Goal: Information Seeking & Learning: Learn about a topic

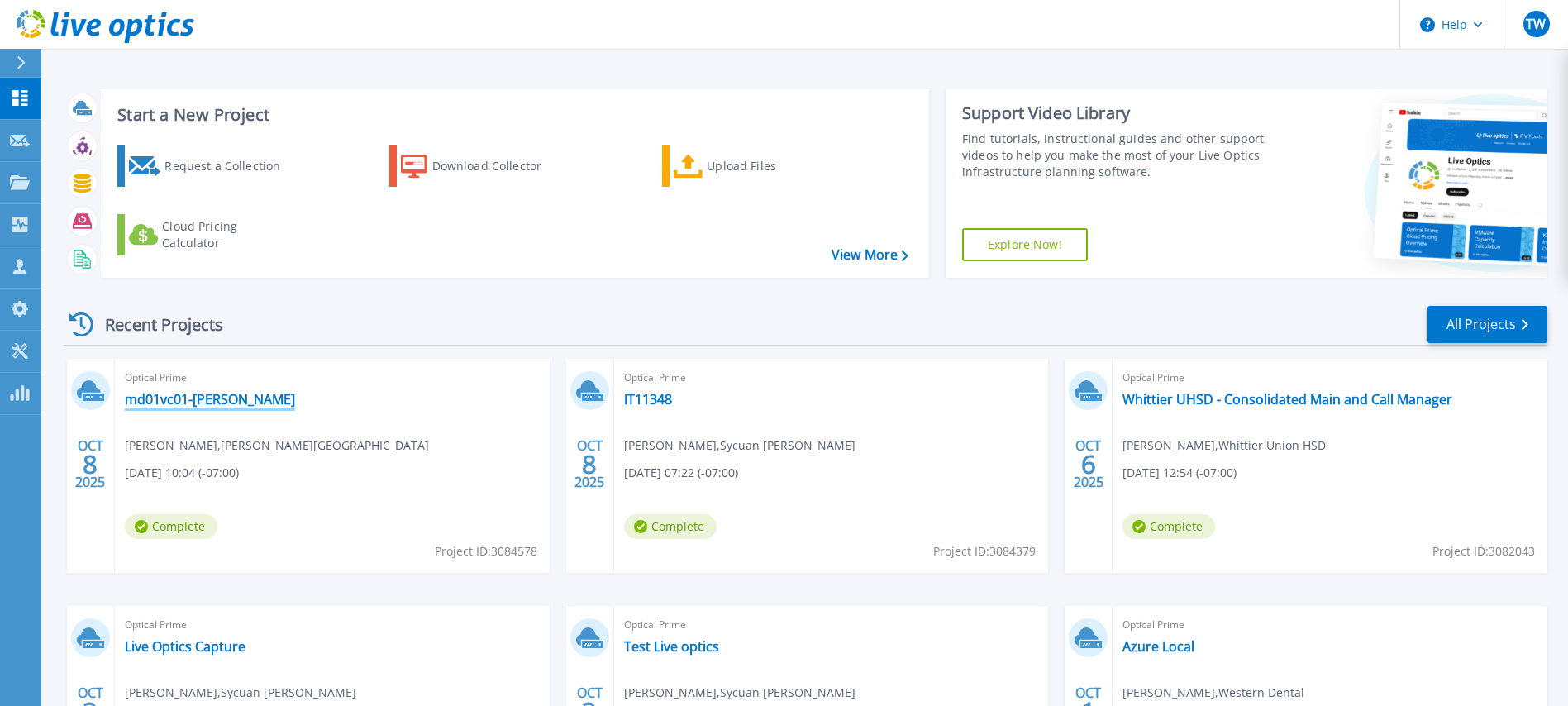
click at [219, 398] on link "md01vc01-[PERSON_NAME]" at bounding box center [210, 399] width 170 height 16
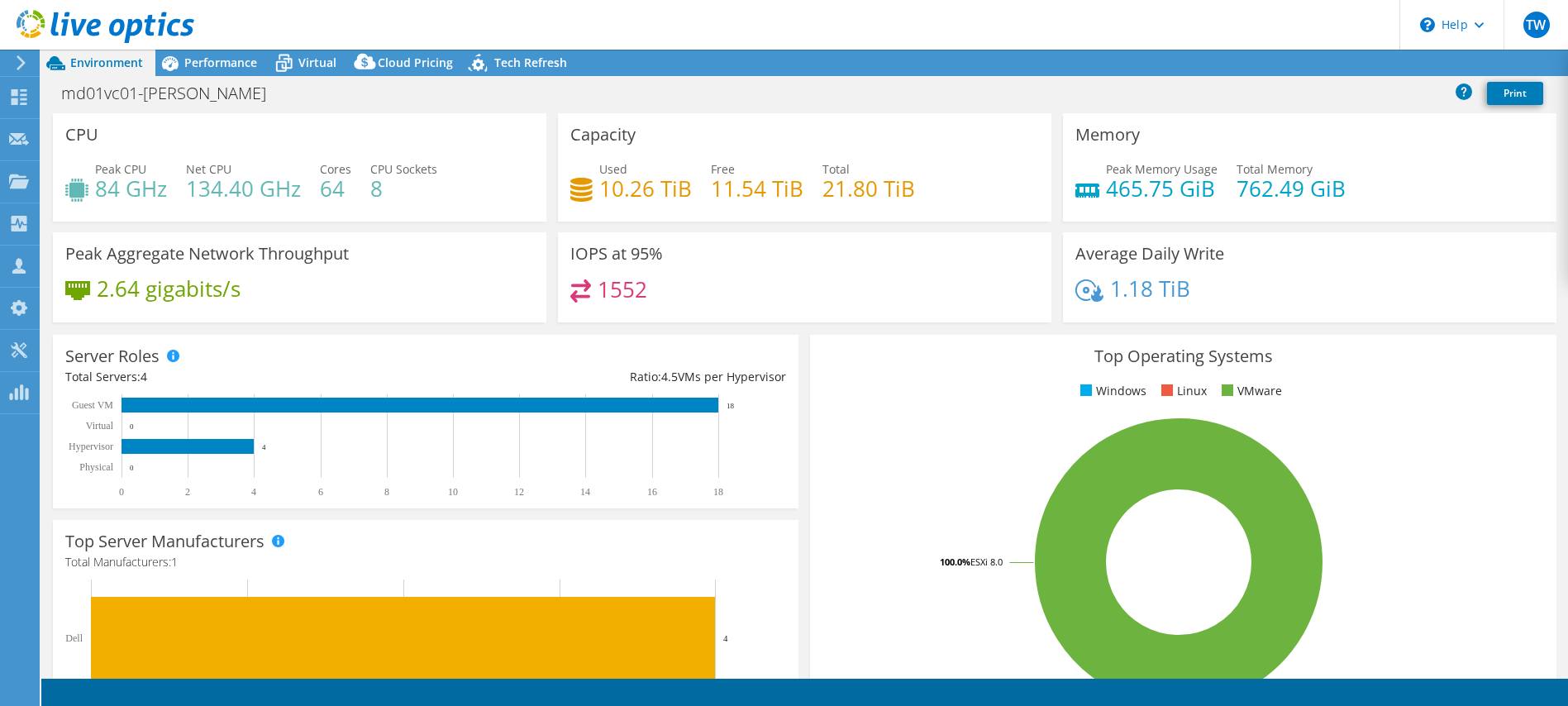
select select "USD"
click at [217, 67] on span "Performance" at bounding box center [220, 62] width 73 height 16
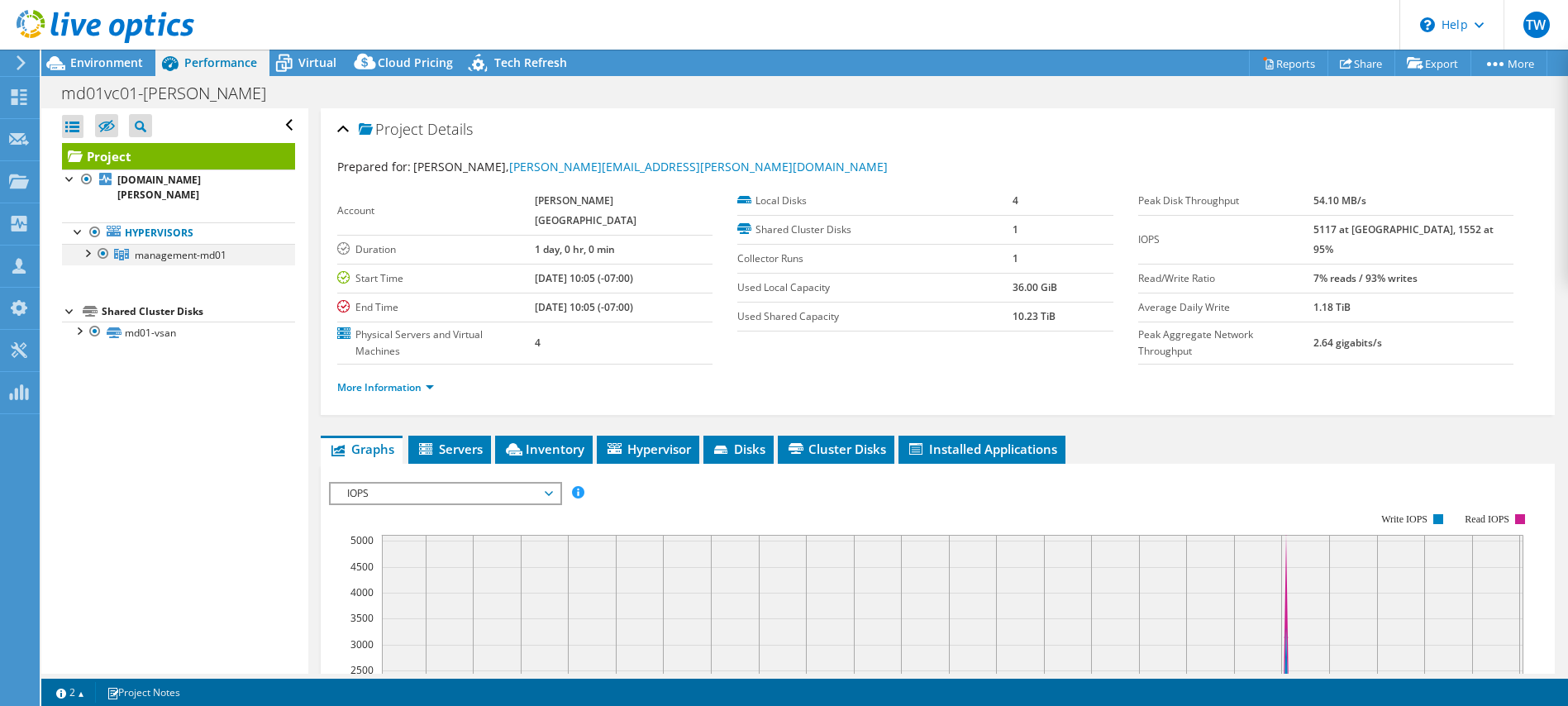
click at [86, 244] on div at bounding box center [86, 251] width 16 height 16
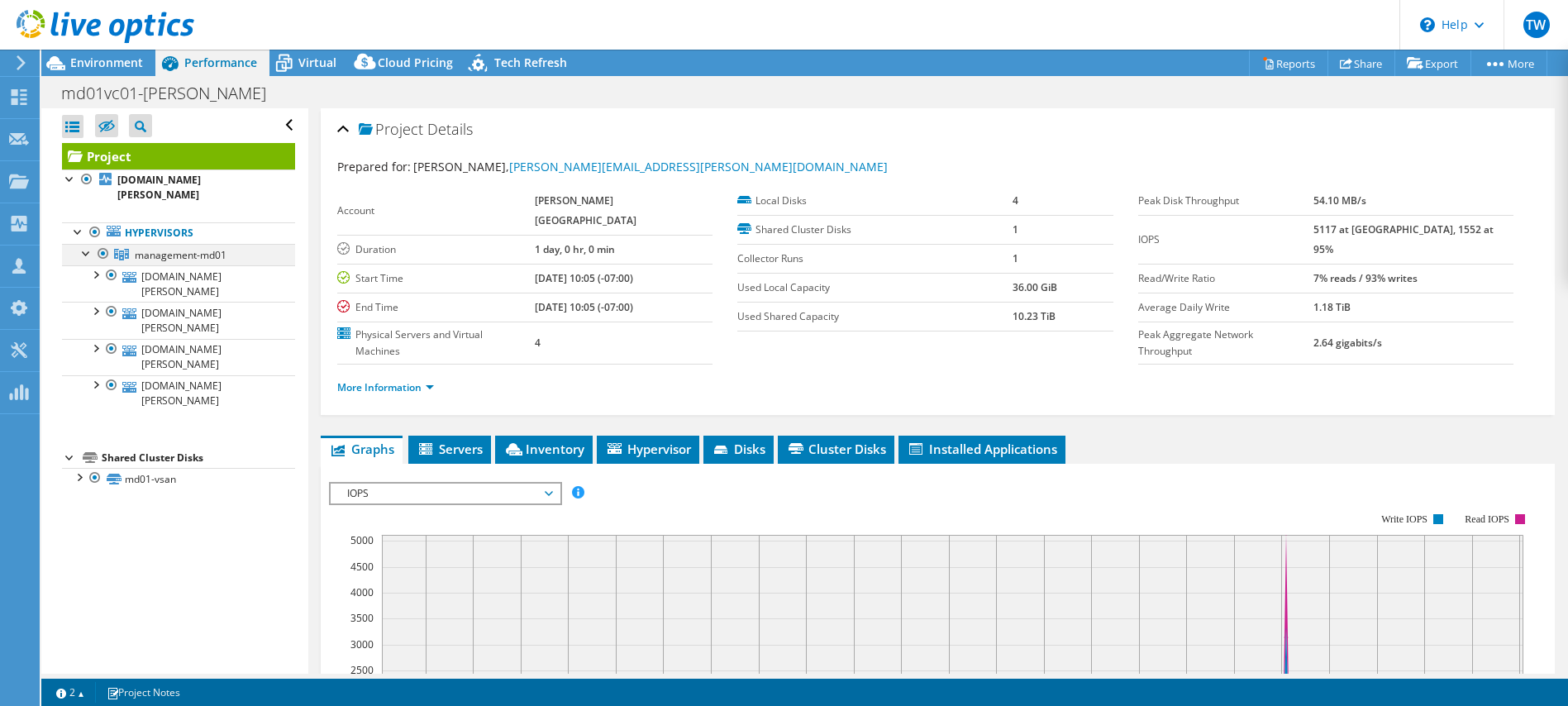
click at [86, 244] on div at bounding box center [86, 251] width 16 height 16
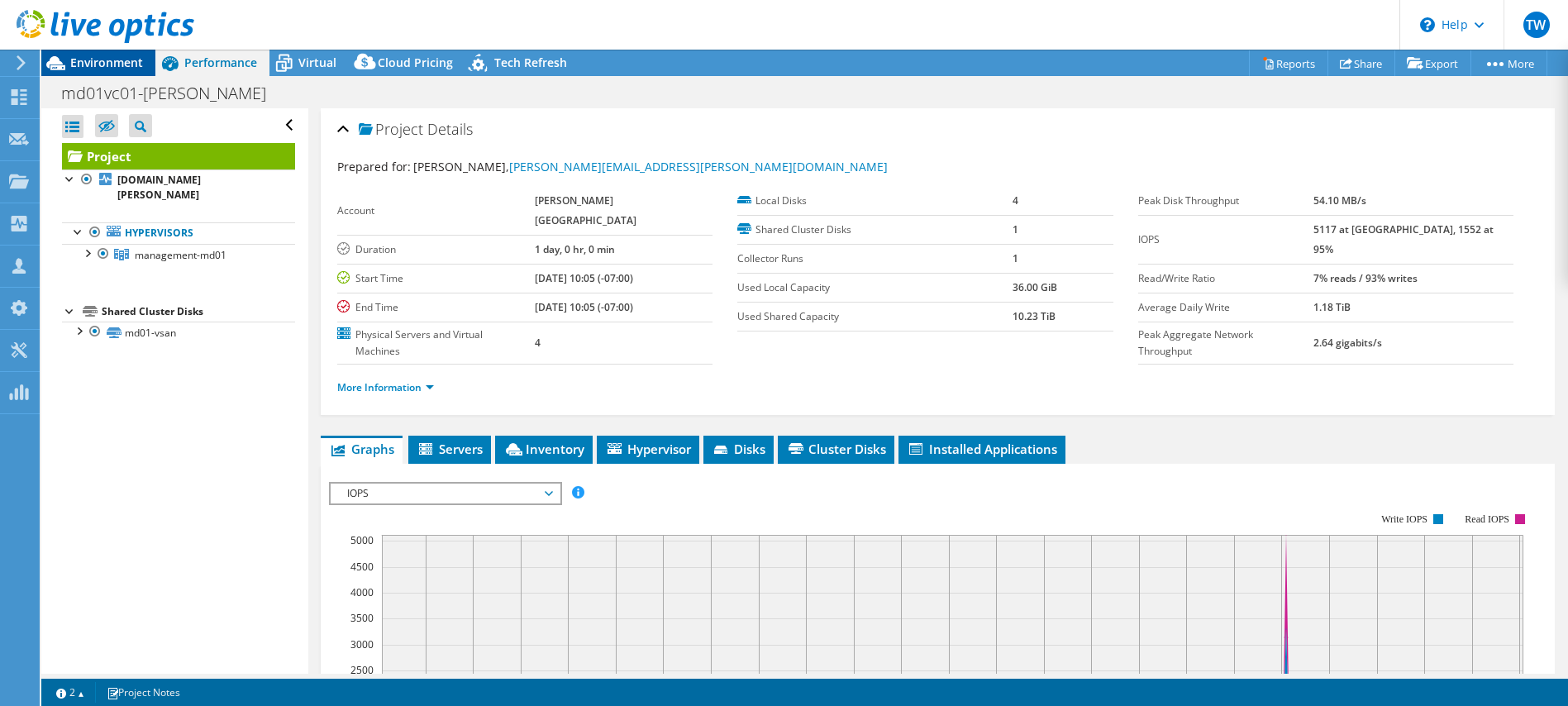
click at [79, 66] on span "Environment" at bounding box center [106, 62] width 73 height 16
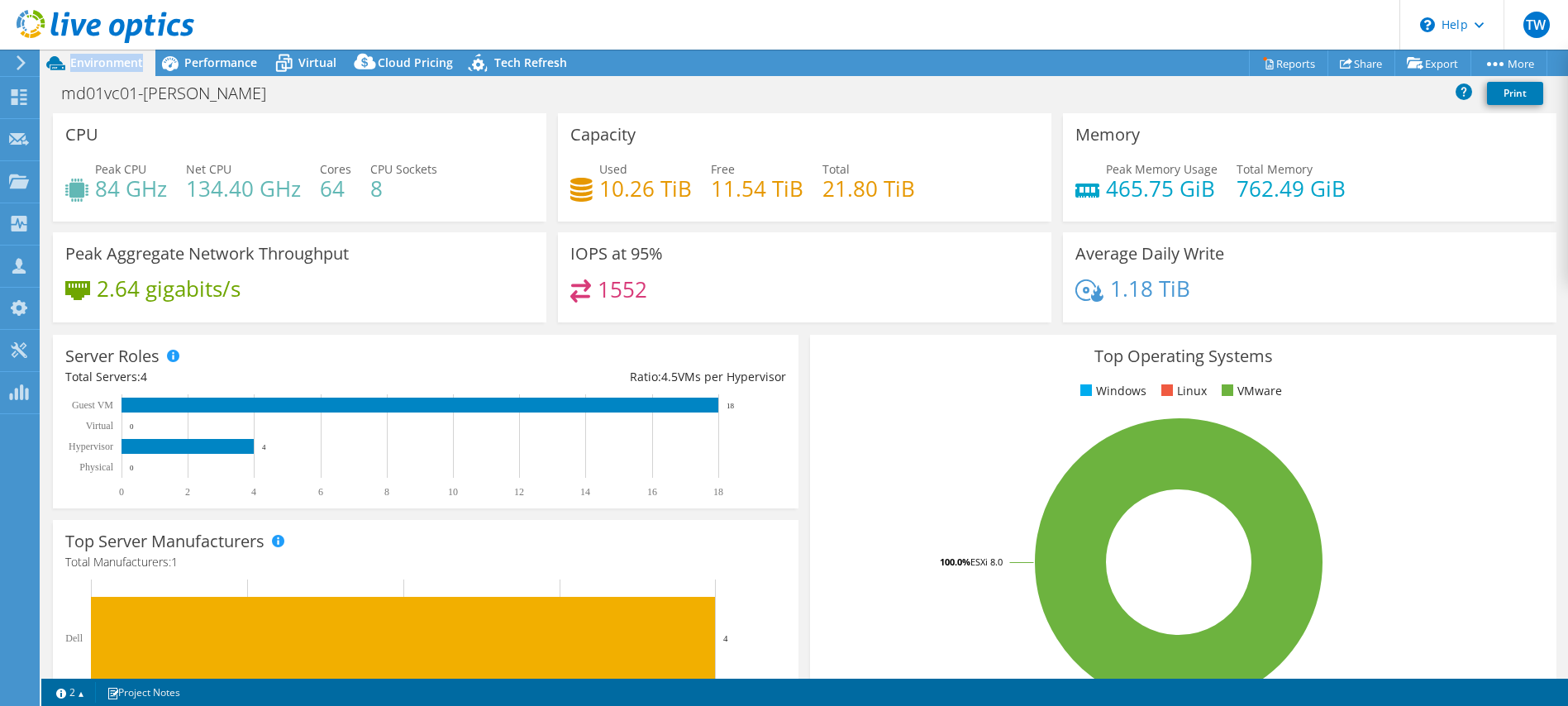
click at [79, 66] on span "Environment" at bounding box center [106, 62] width 73 height 16
click at [206, 61] on span "Performance" at bounding box center [220, 62] width 73 height 16
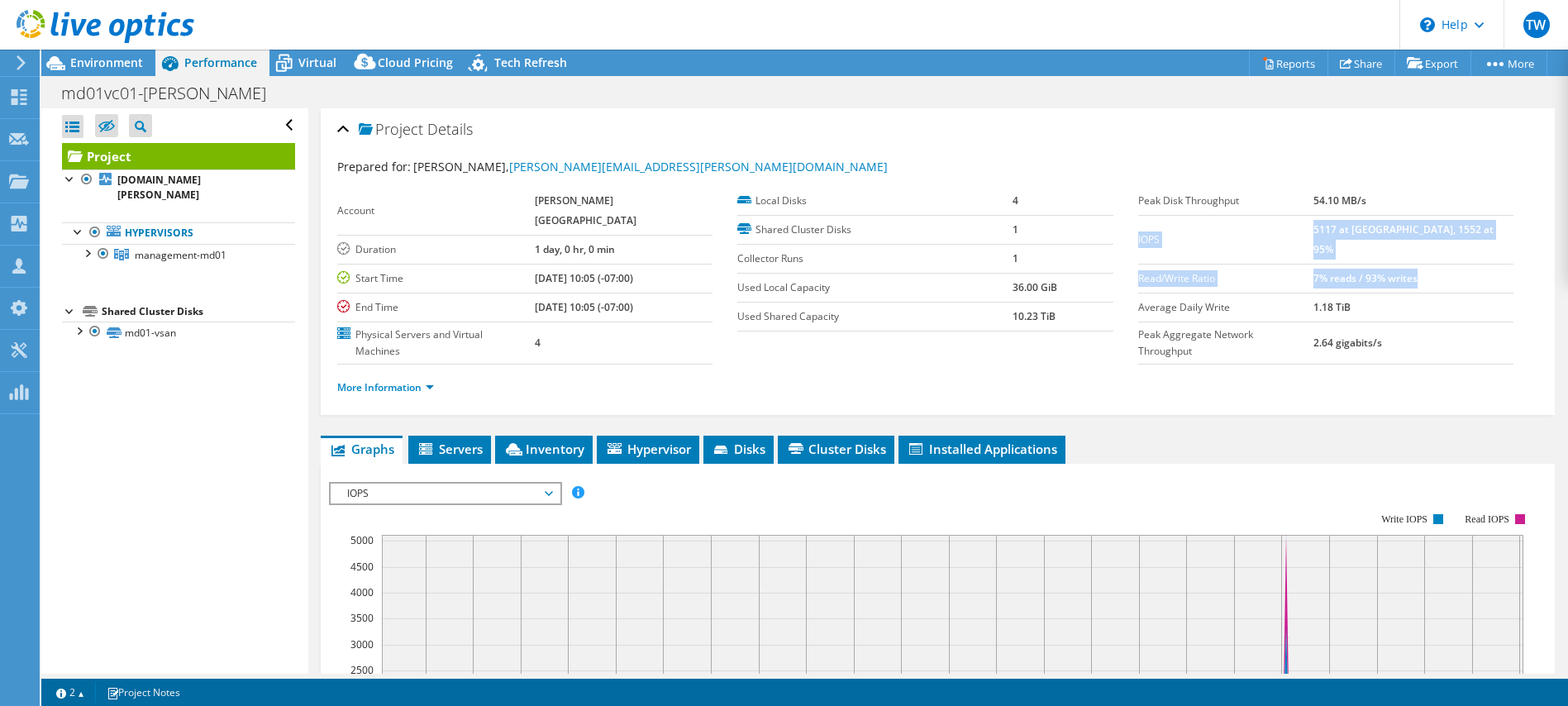
drag, startPoint x: 1470, startPoint y: 258, endPoint x: 1138, endPoint y: 230, distance: 333.2
click at [1139, 230] on tbody "Peak Disk Throughput 54.10 MB/s IOPS 5117 at Peak, 1552 at 95% Read/Write Ratio…" at bounding box center [1326, 276] width 375 height 178
copy tbody "IOPS 5117 at Peak, 1552 at 95% Read/Write Ratio 7% reads / 93% writes"
click at [418, 380] on link "More Information" at bounding box center [385, 387] width 97 height 14
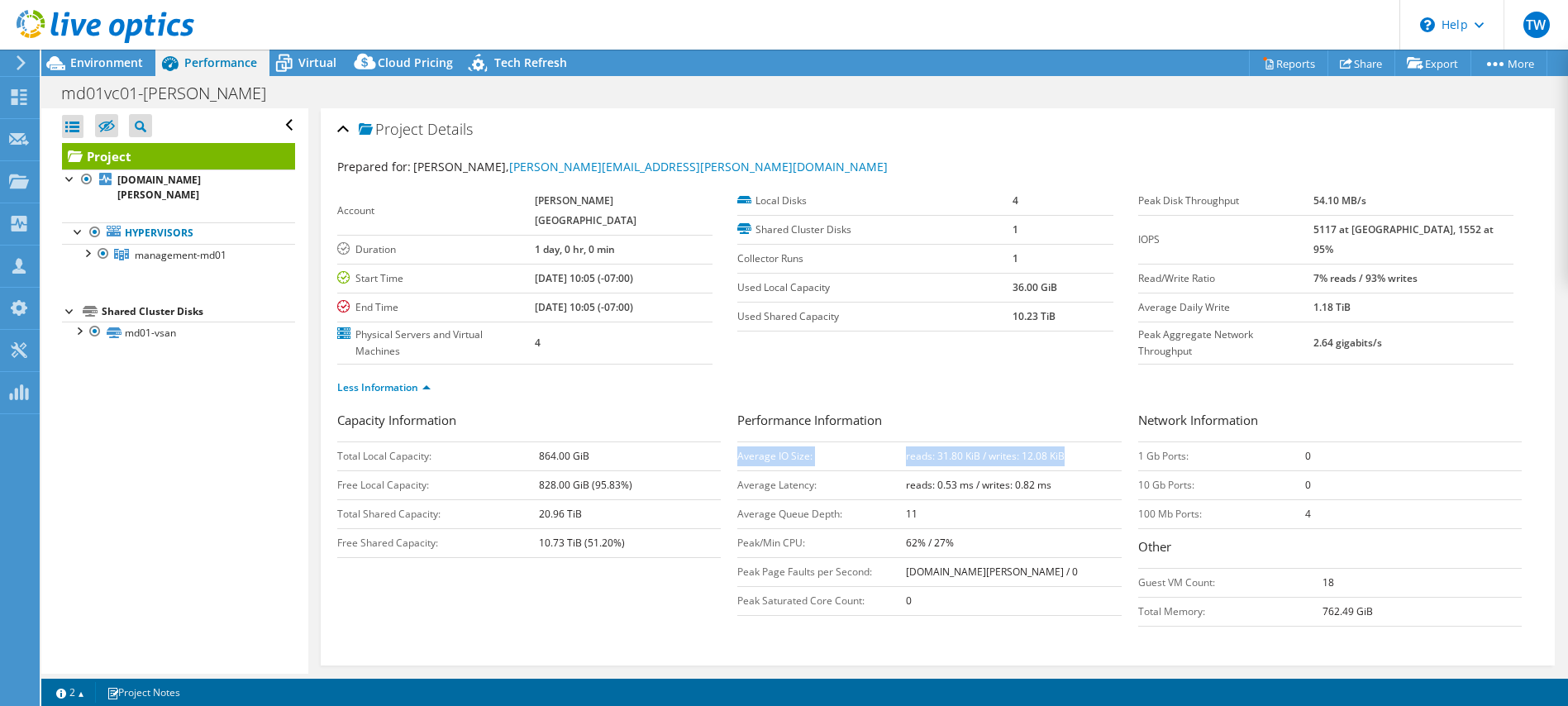
click at [740, 442] on tr "Average IO Size: reads: 31.80 KiB / writes: 12.08 KiB" at bounding box center [930, 455] width 384 height 29
click at [87, 244] on div at bounding box center [86, 251] width 16 height 16
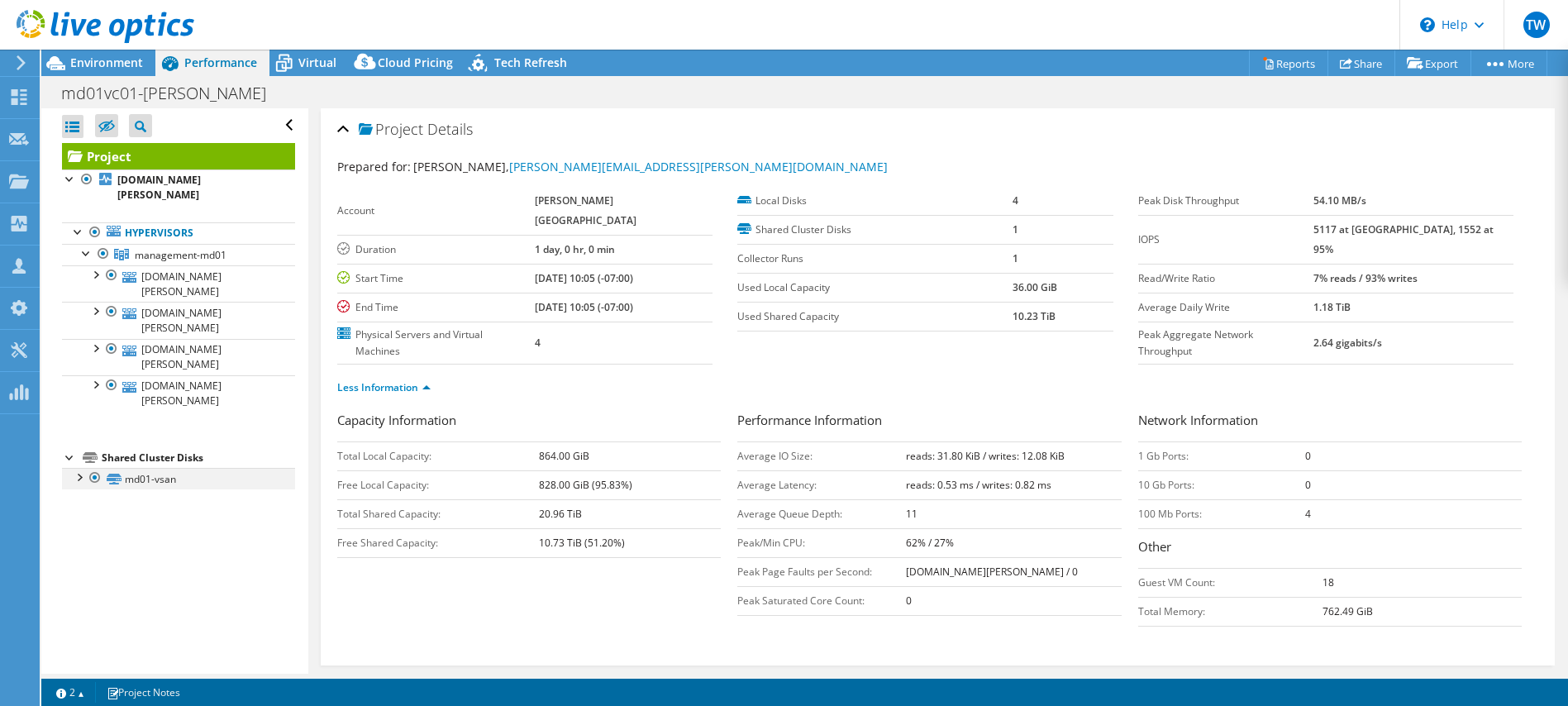
click at [77, 468] on div at bounding box center [78, 476] width 16 height 16
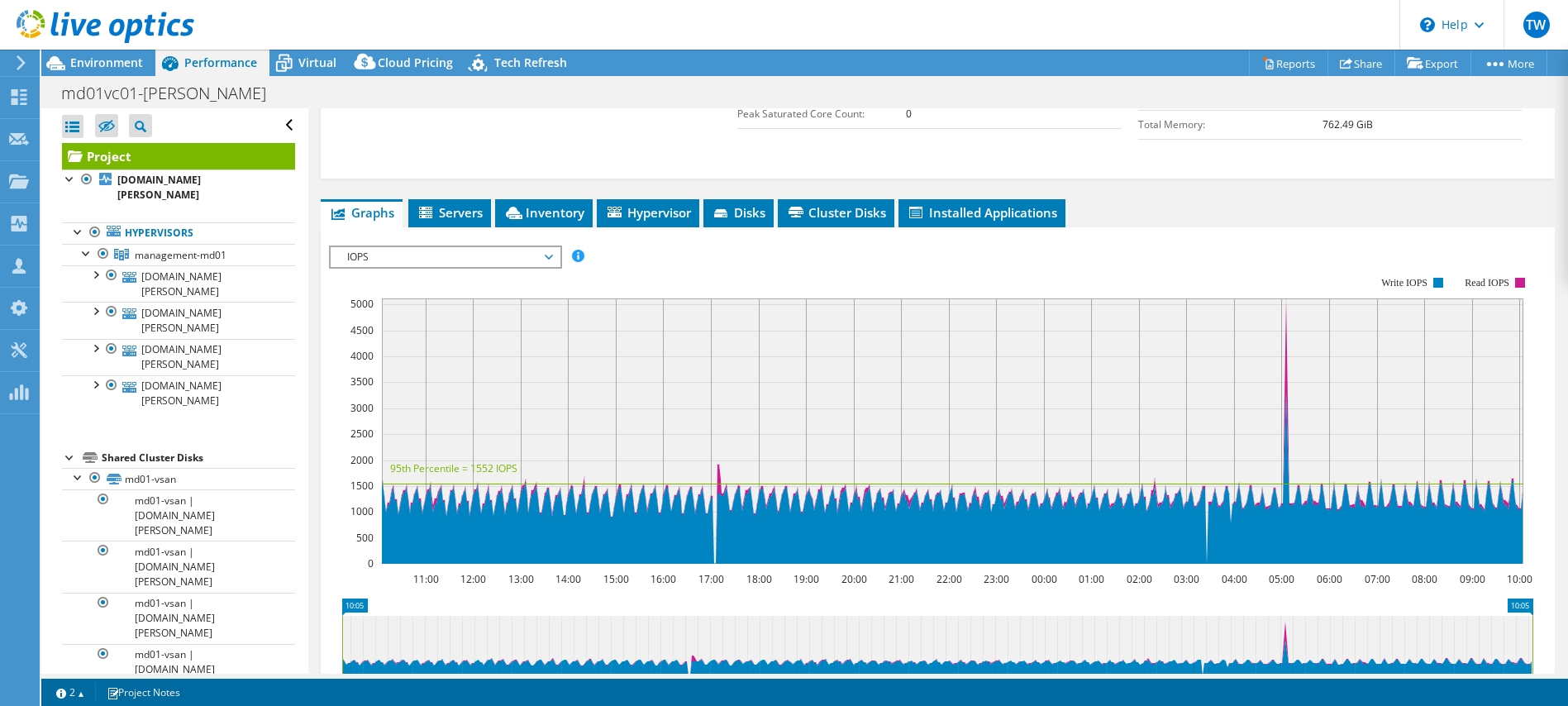
scroll to position [422, 0]
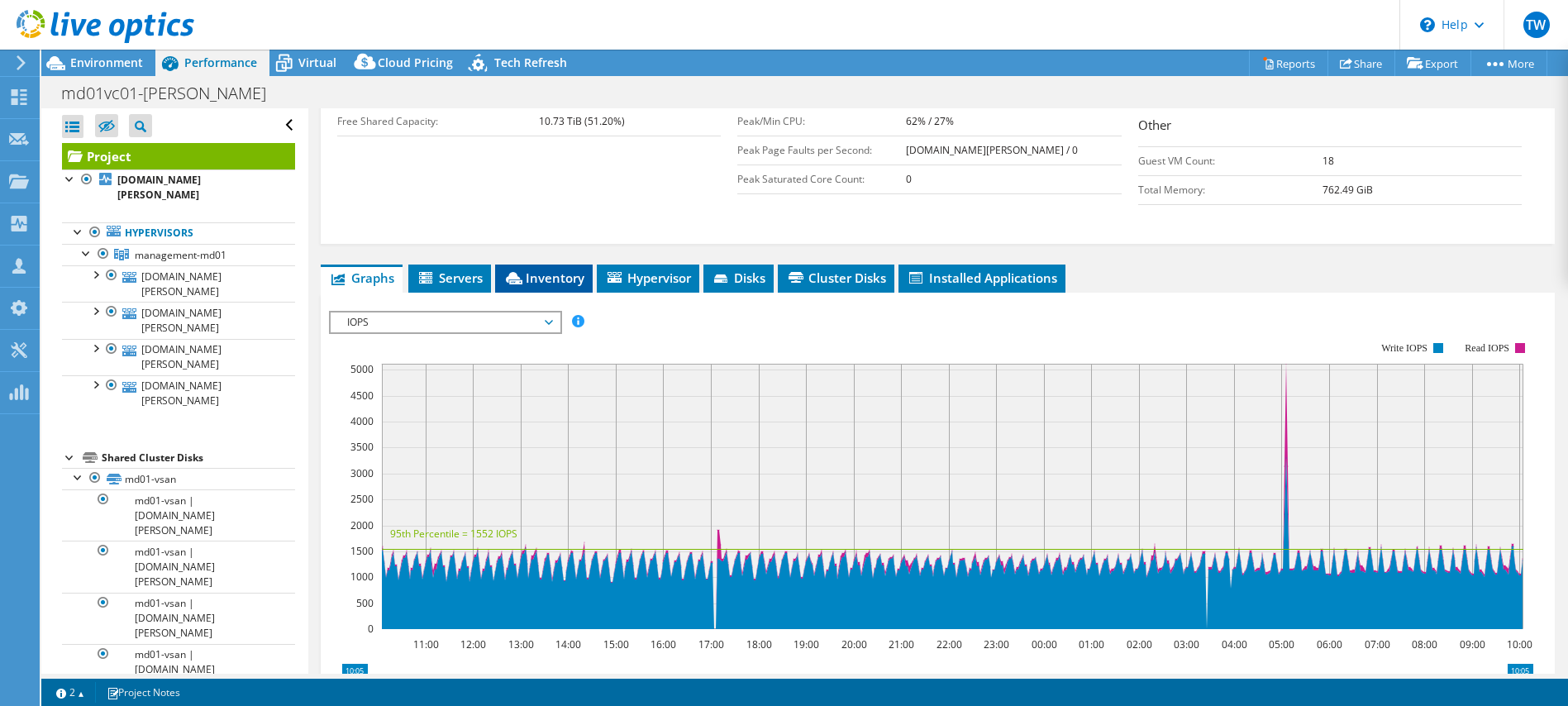
click at [556, 270] on span "Inventory" at bounding box center [544, 277] width 81 height 16
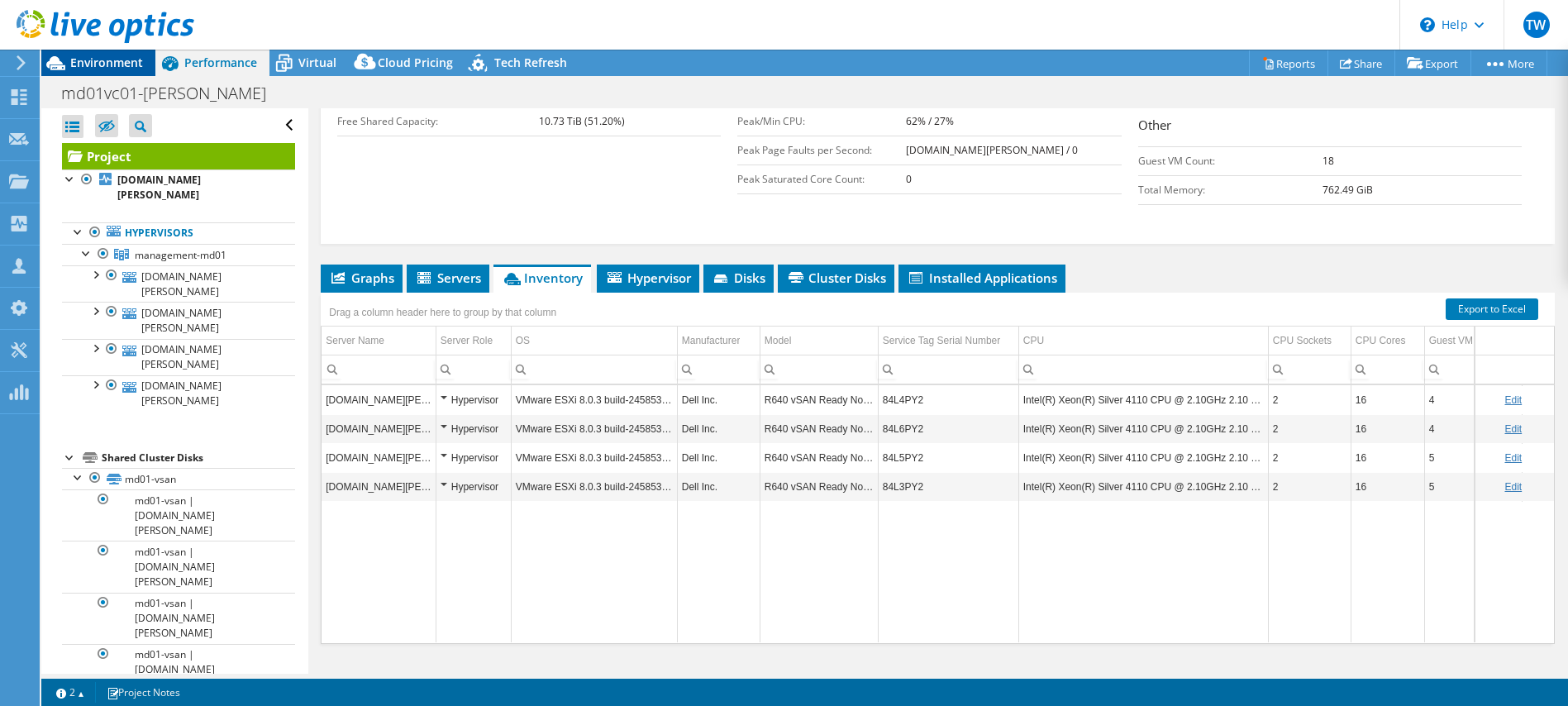
click at [117, 68] on span "Environment" at bounding box center [106, 62] width 73 height 16
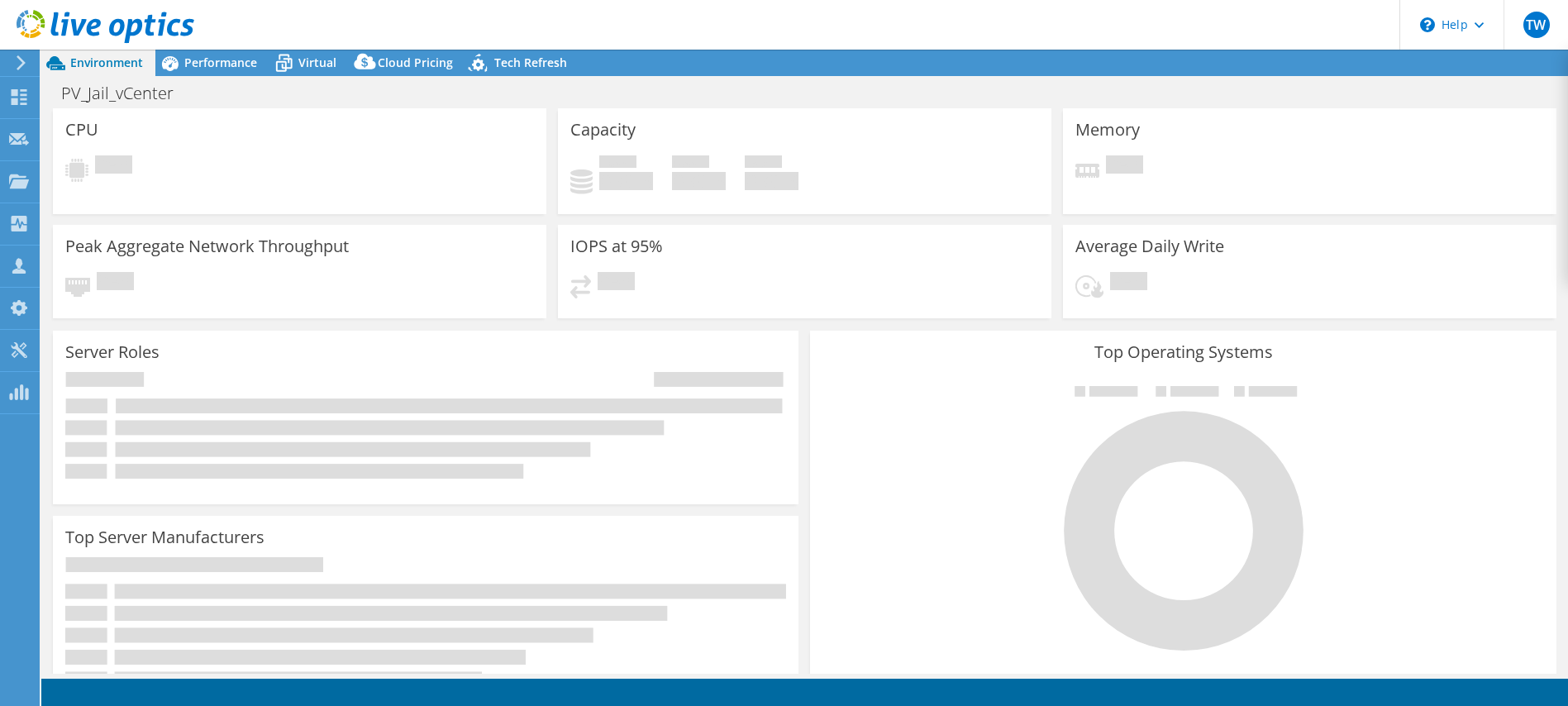
select select "USD"
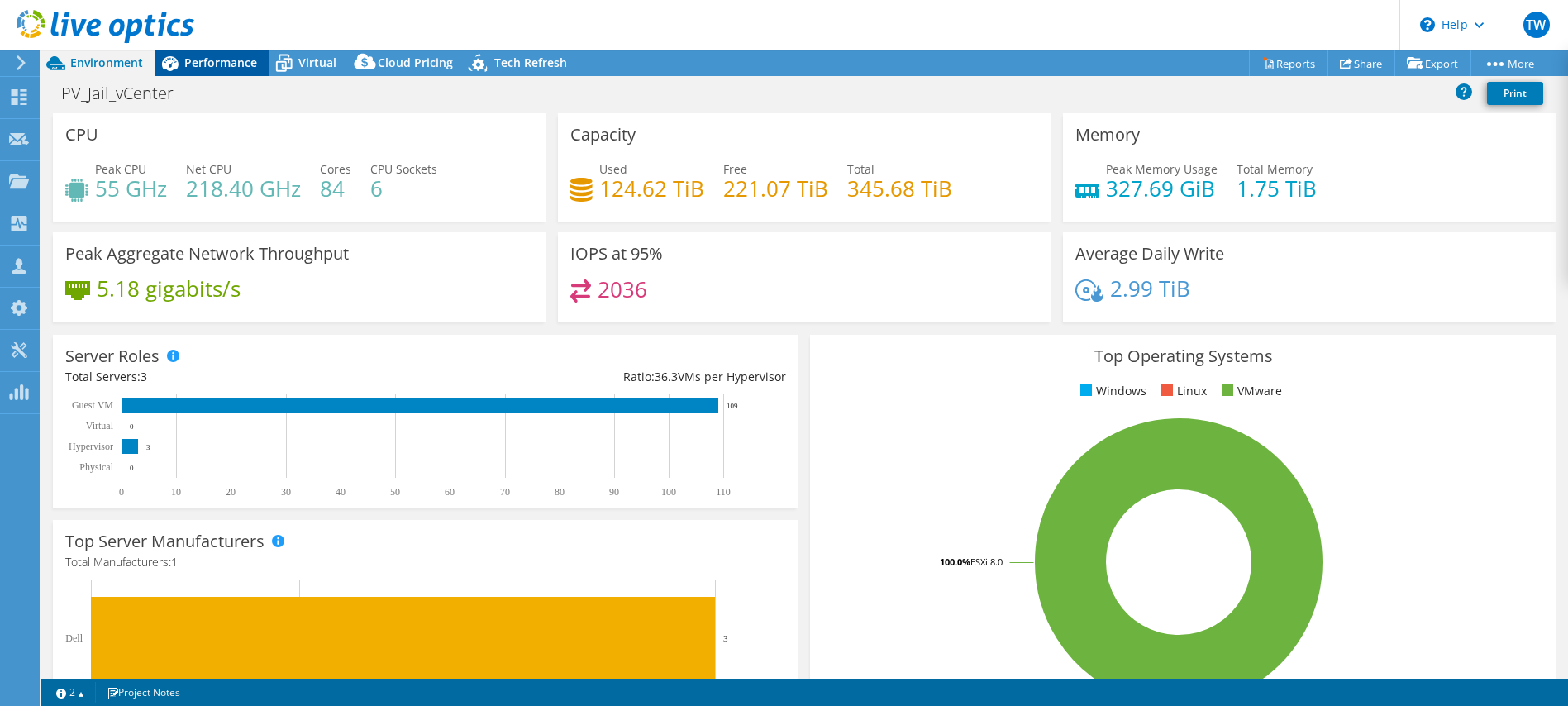
click at [232, 59] on span "Performance" at bounding box center [220, 62] width 73 height 16
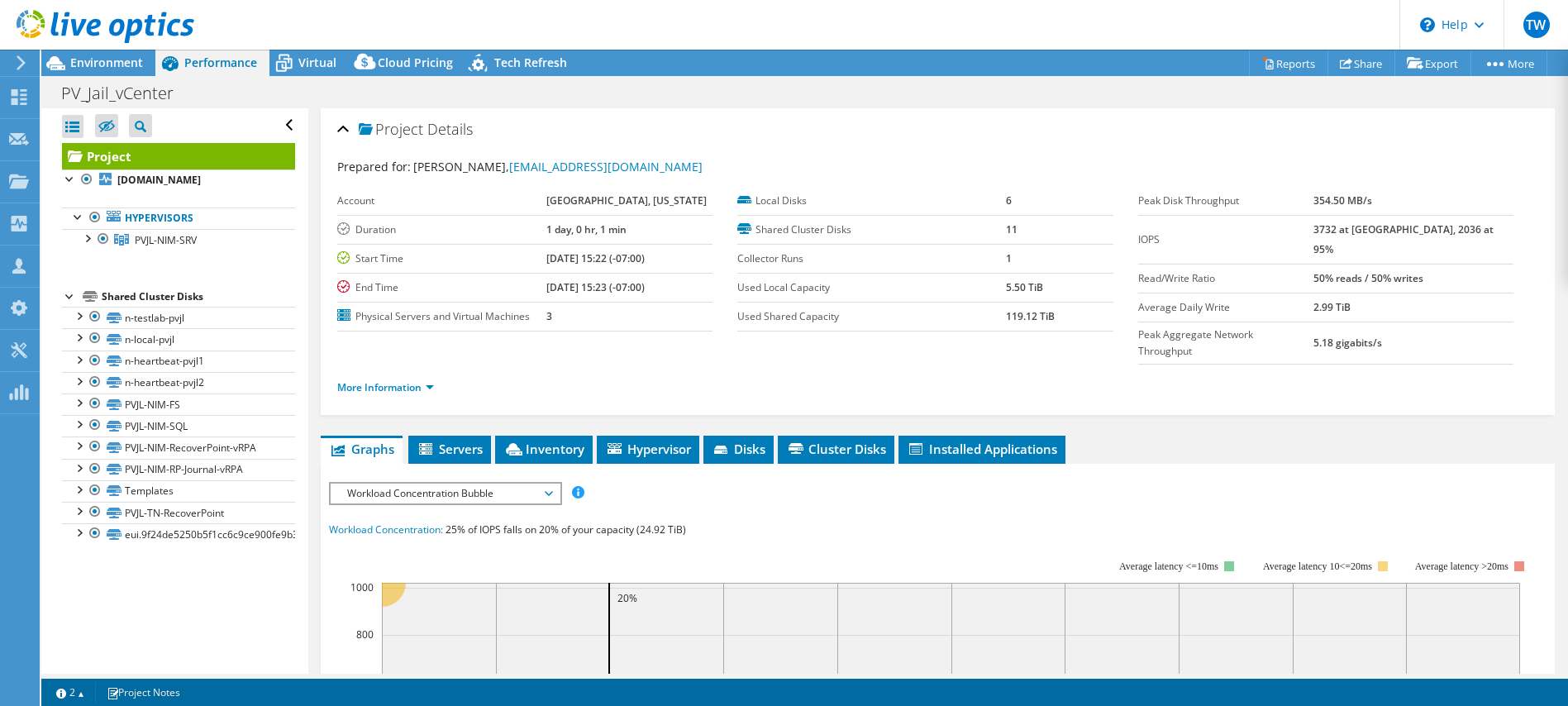
click at [96, 54] on div at bounding box center [97, 28] width 194 height 55
click at [102, 67] on span "Environment" at bounding box center [106, 62] width 73 height 16
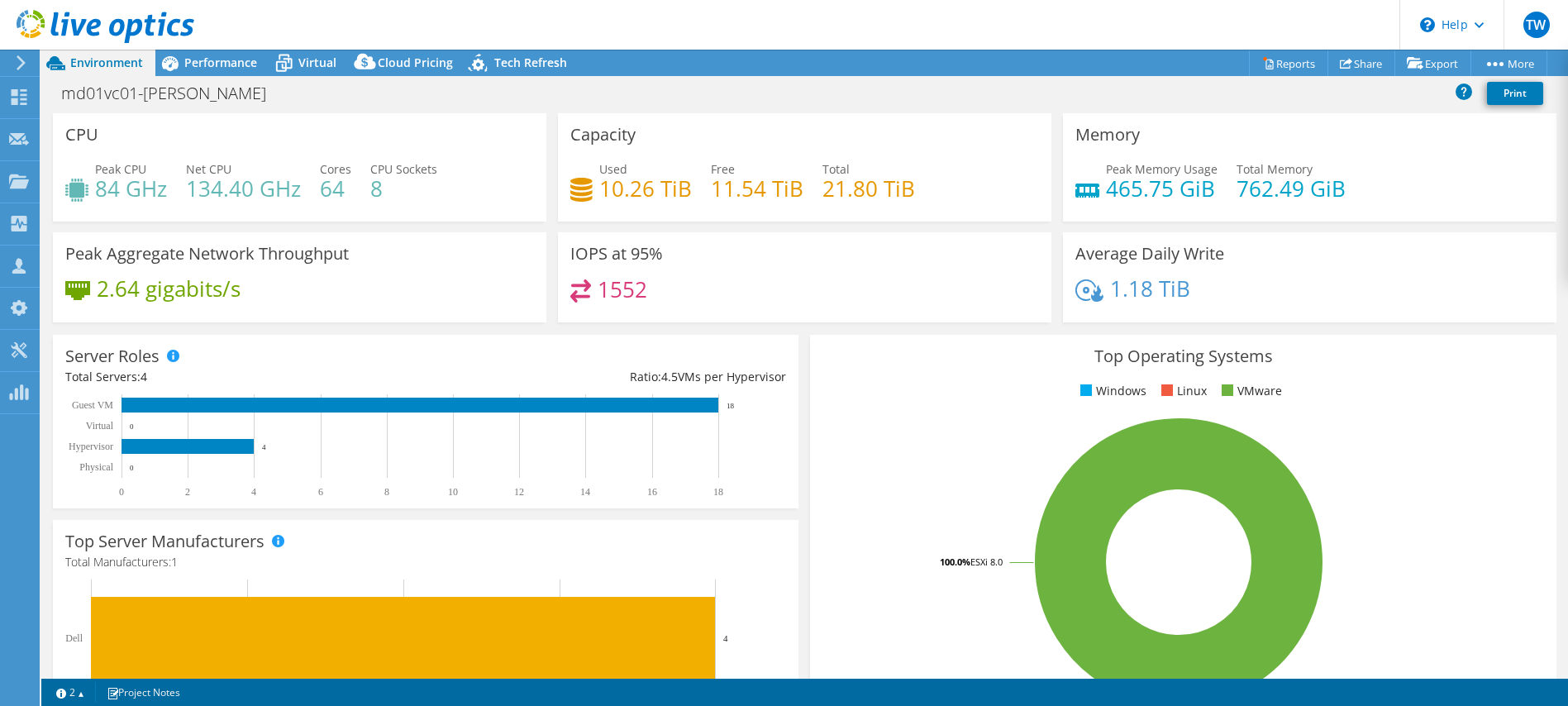
select select "USD"
